Goal: Complete application form

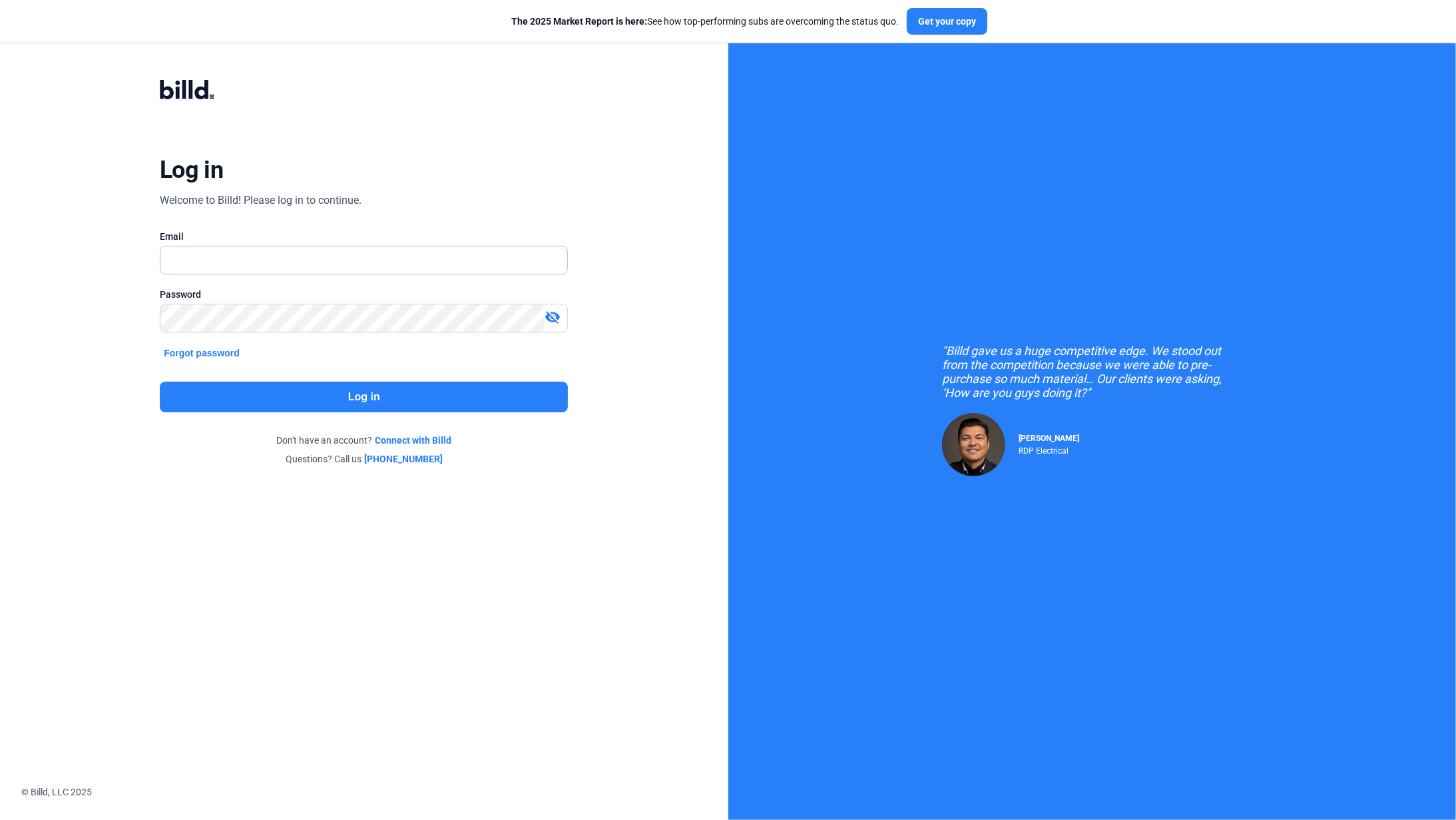
click at [326, 265] on input "text" at bounding box center [356, 260] width 392 height 27
type input "[EMAIL_ADDRESS][DOMAIN_NAME]"
click at [553, 315] on mat-icon "visibility_off" at bounding box center [552, 317] width 16 height 16
click at [473, 393] on button "Log in" at bounding box center [364, 396] width 408 height 31
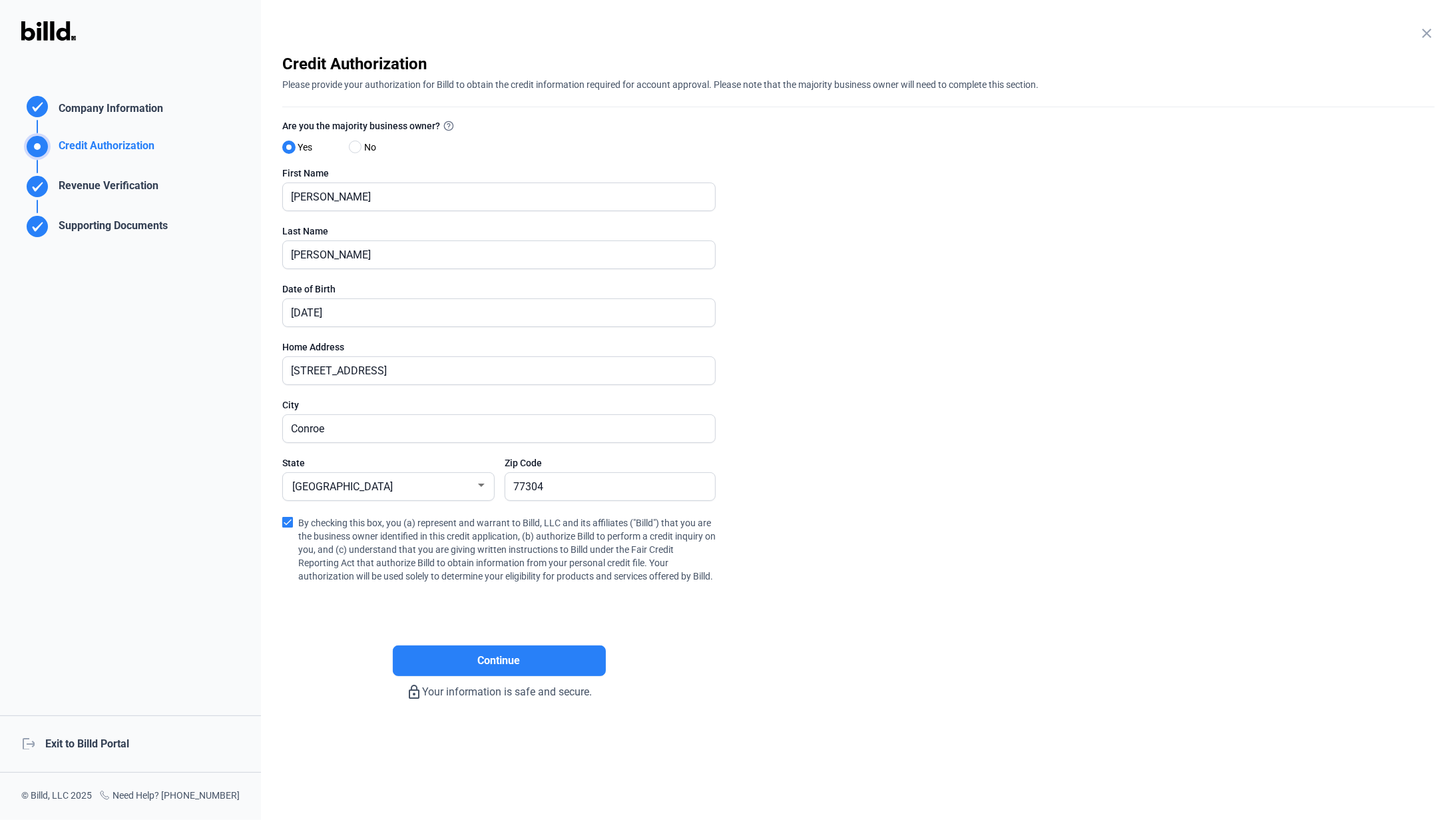
click at [104, 226] on div "Supporting Documents" at bounding box center [111, 228] width 115 height 22
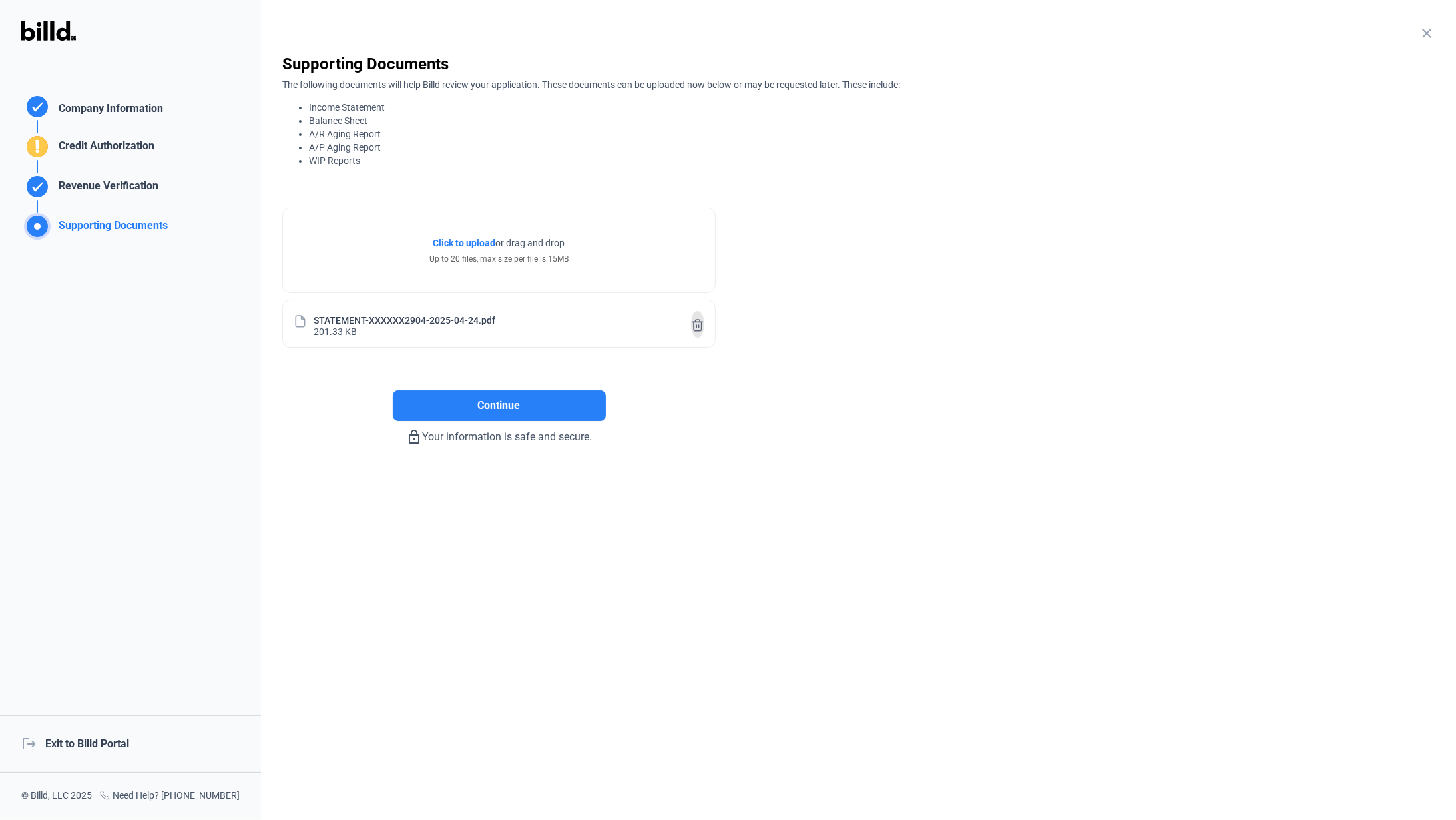
click at [701, 326] on icon at bounding box center [698, 325] width 14 height 14
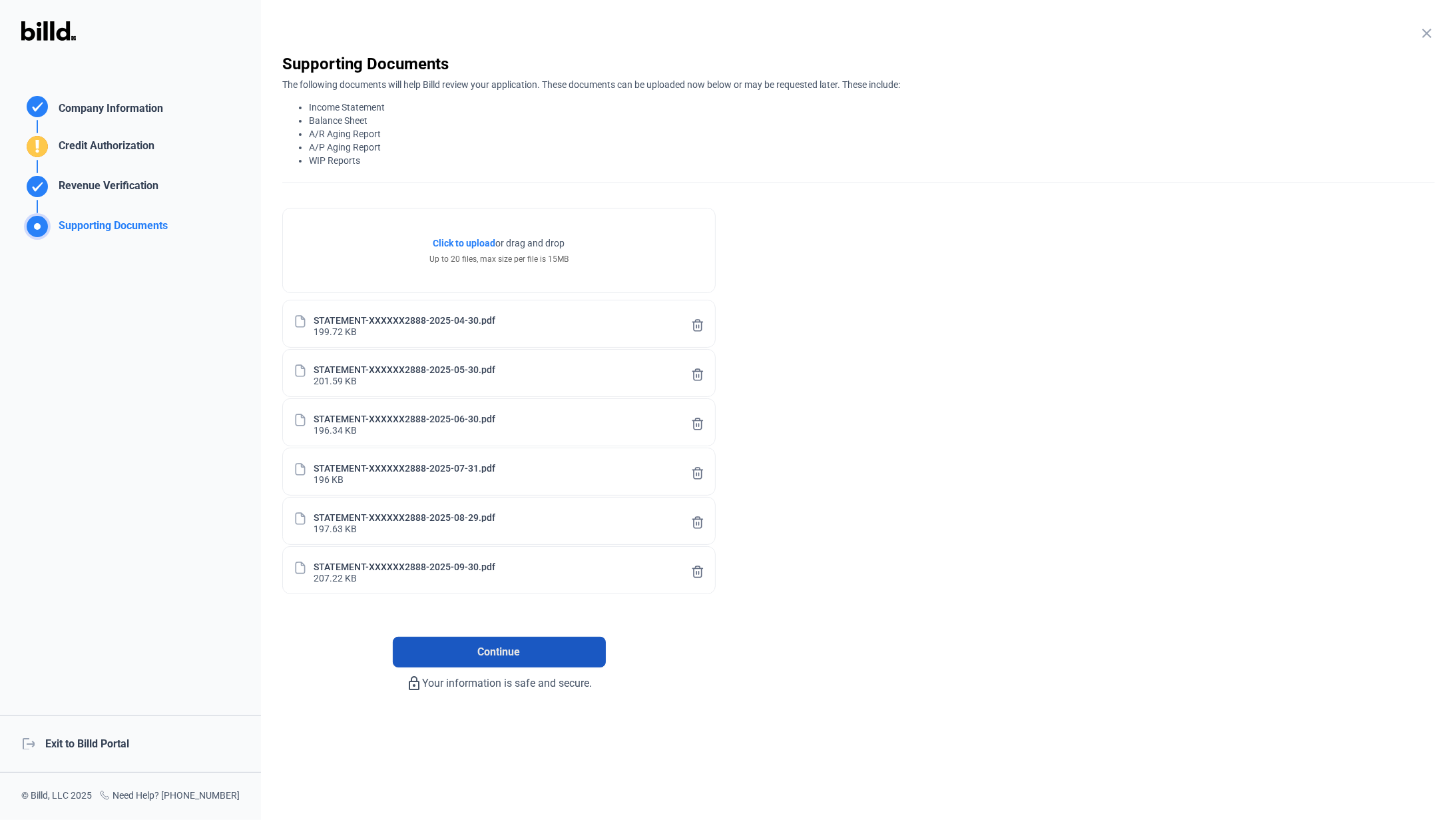
click at [494, 656] on span "Continue" at bounding box center [499, 651] width 43 height 16
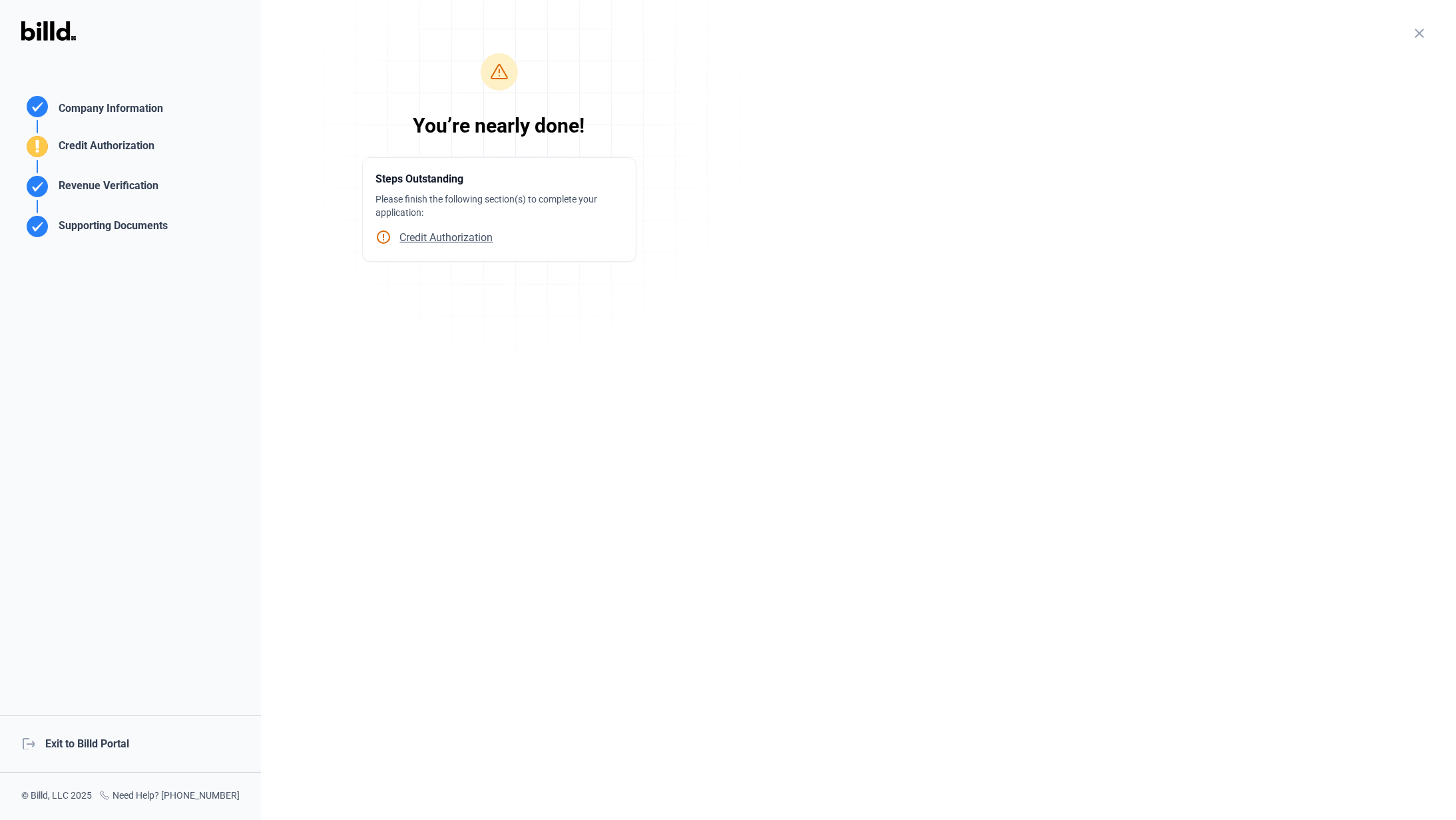
click at [464, 237] on span "Credit Authorization" at bounding box center [442, 237] width 101 height 13
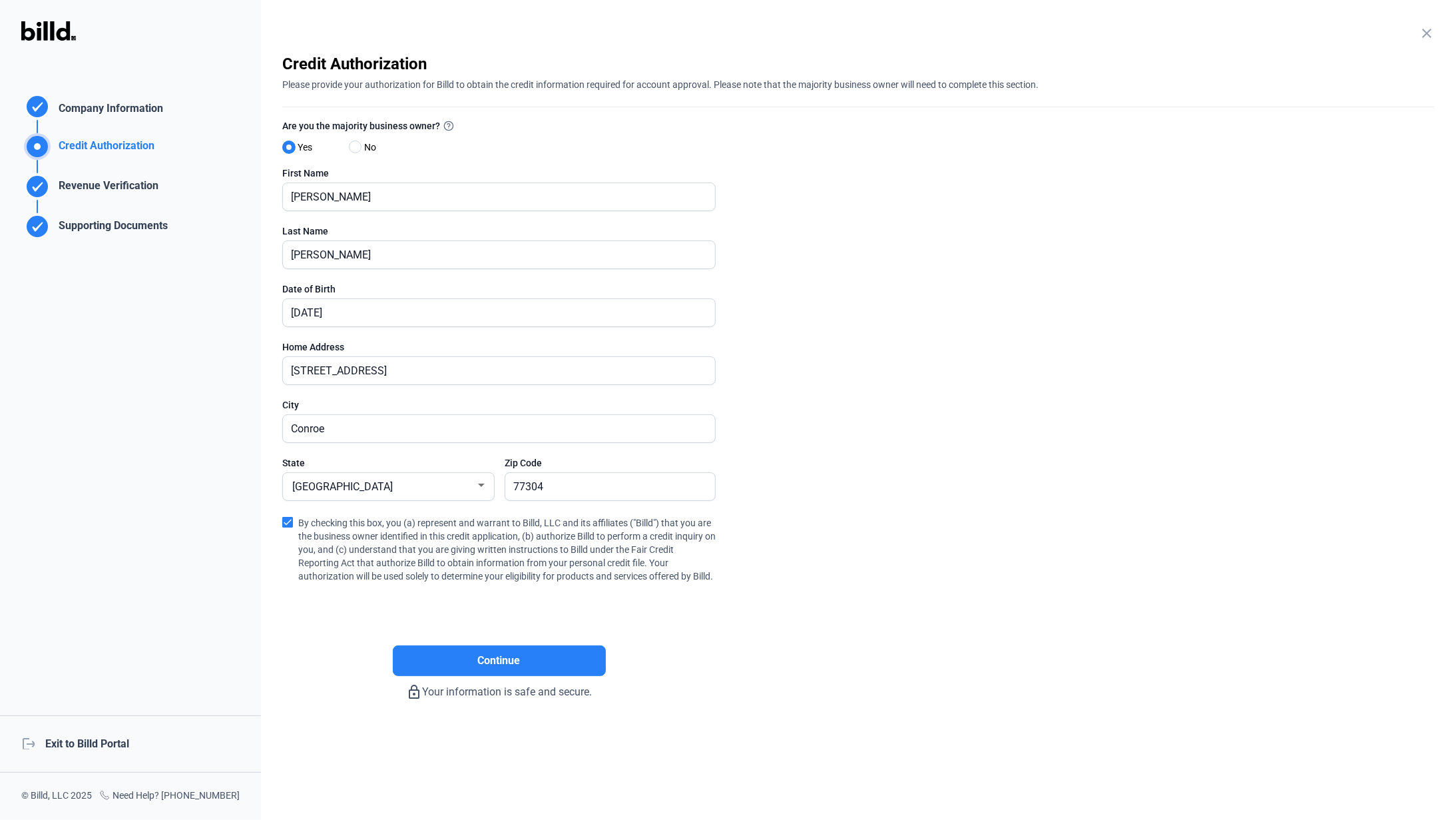
click at [102, 746] on div "logout Exit to Billd Portal" at bounding box center [130, 744] width 261 height 57
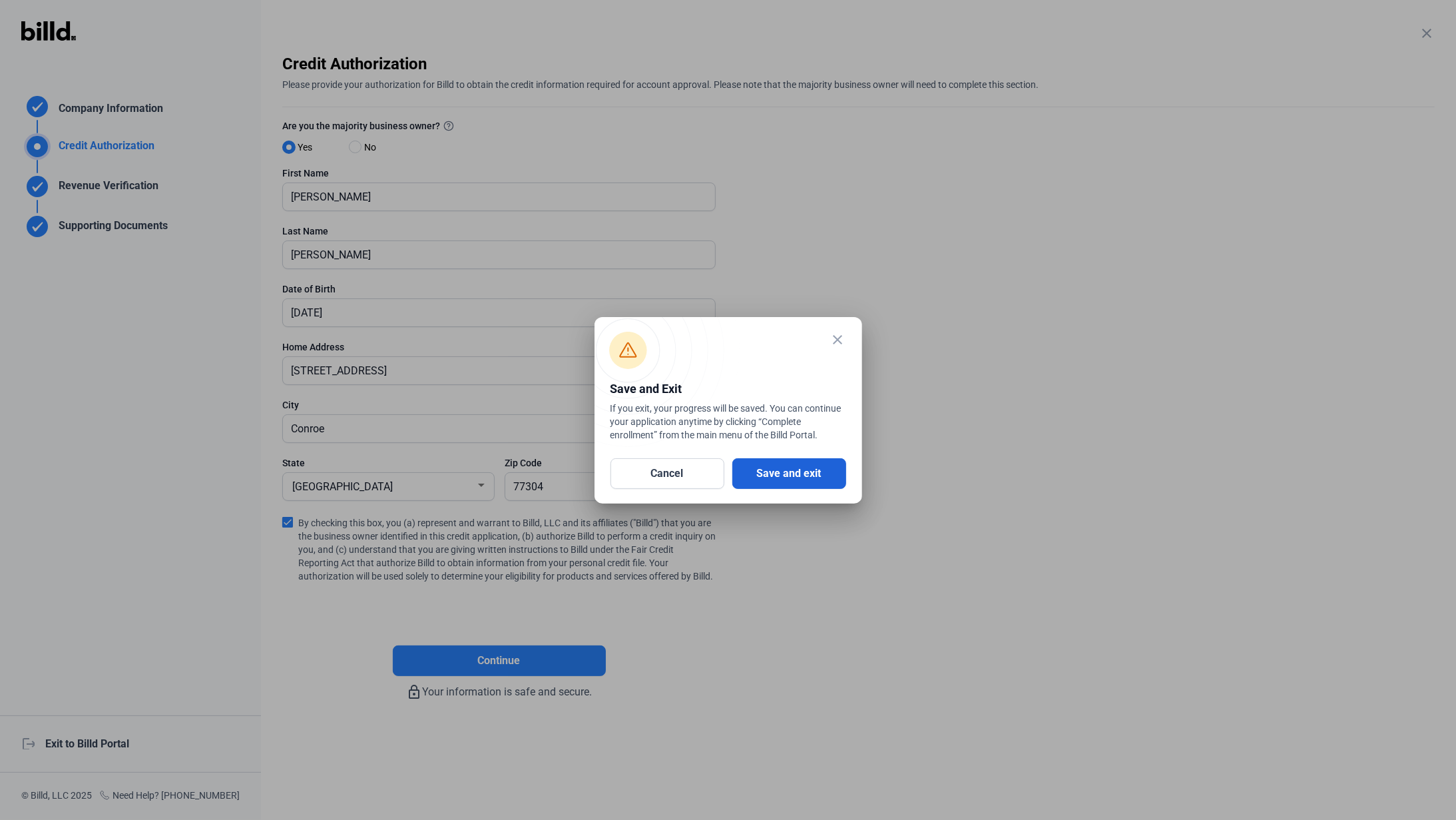
click at [792, 476] on button "Save and exit" at bounding box center [789, 473] width 114 height 31
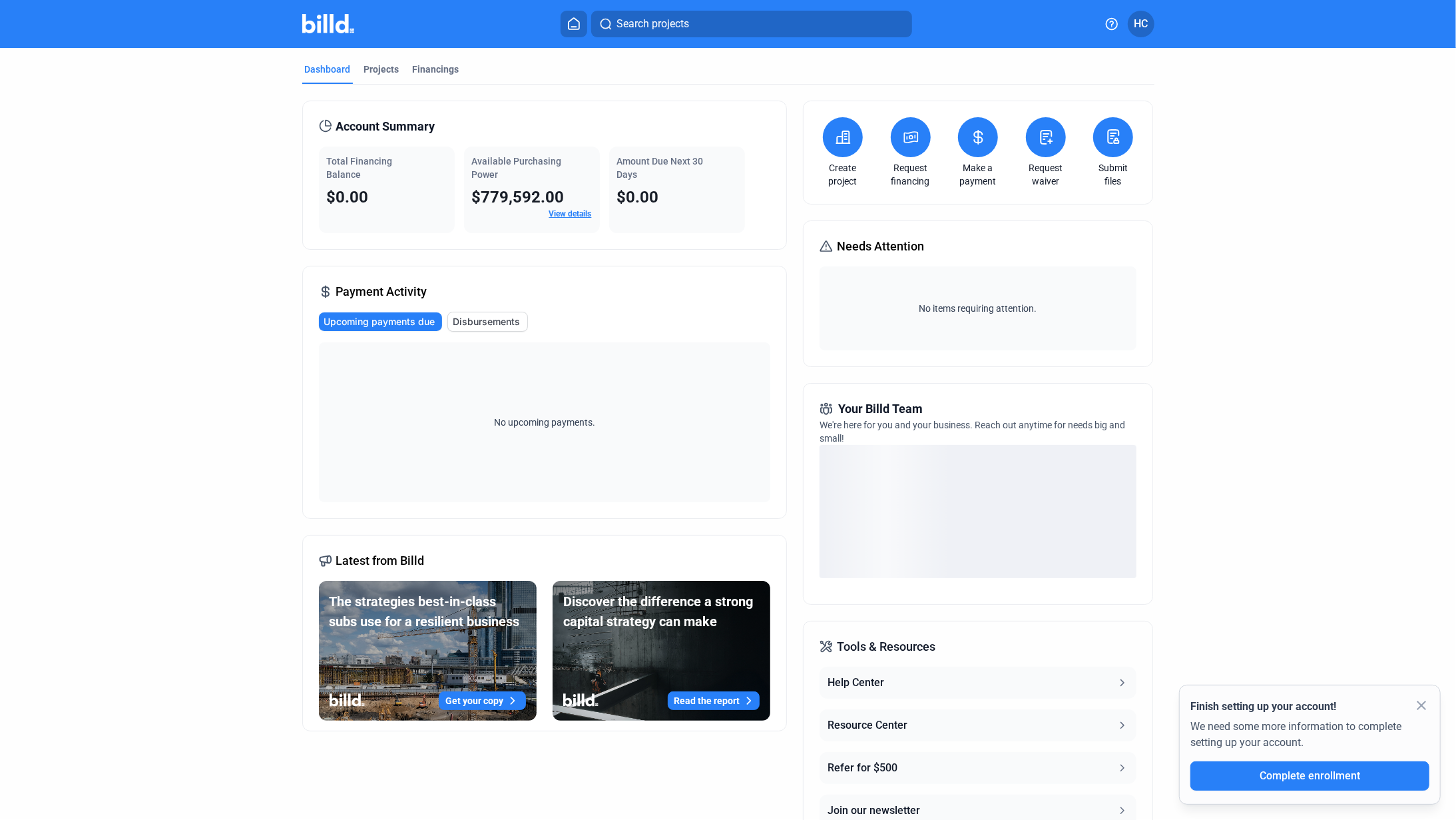
click at [1425, 705] on mat-icon "close" at bounding box center [1421, 705] width 16 height 16
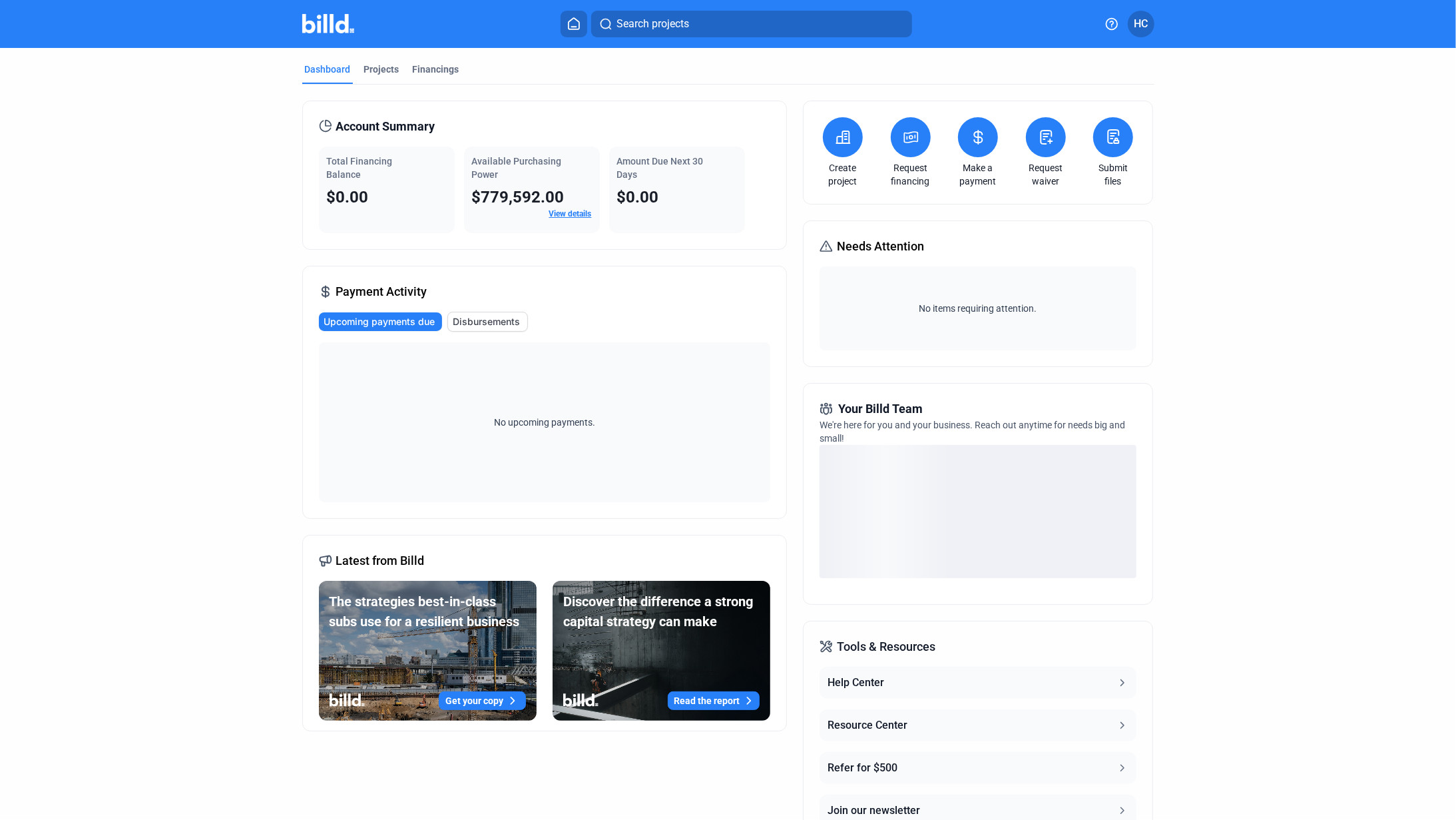
click at [1144, 22] on span "HC" at bounding box center [1141, 23] width 14 height 16
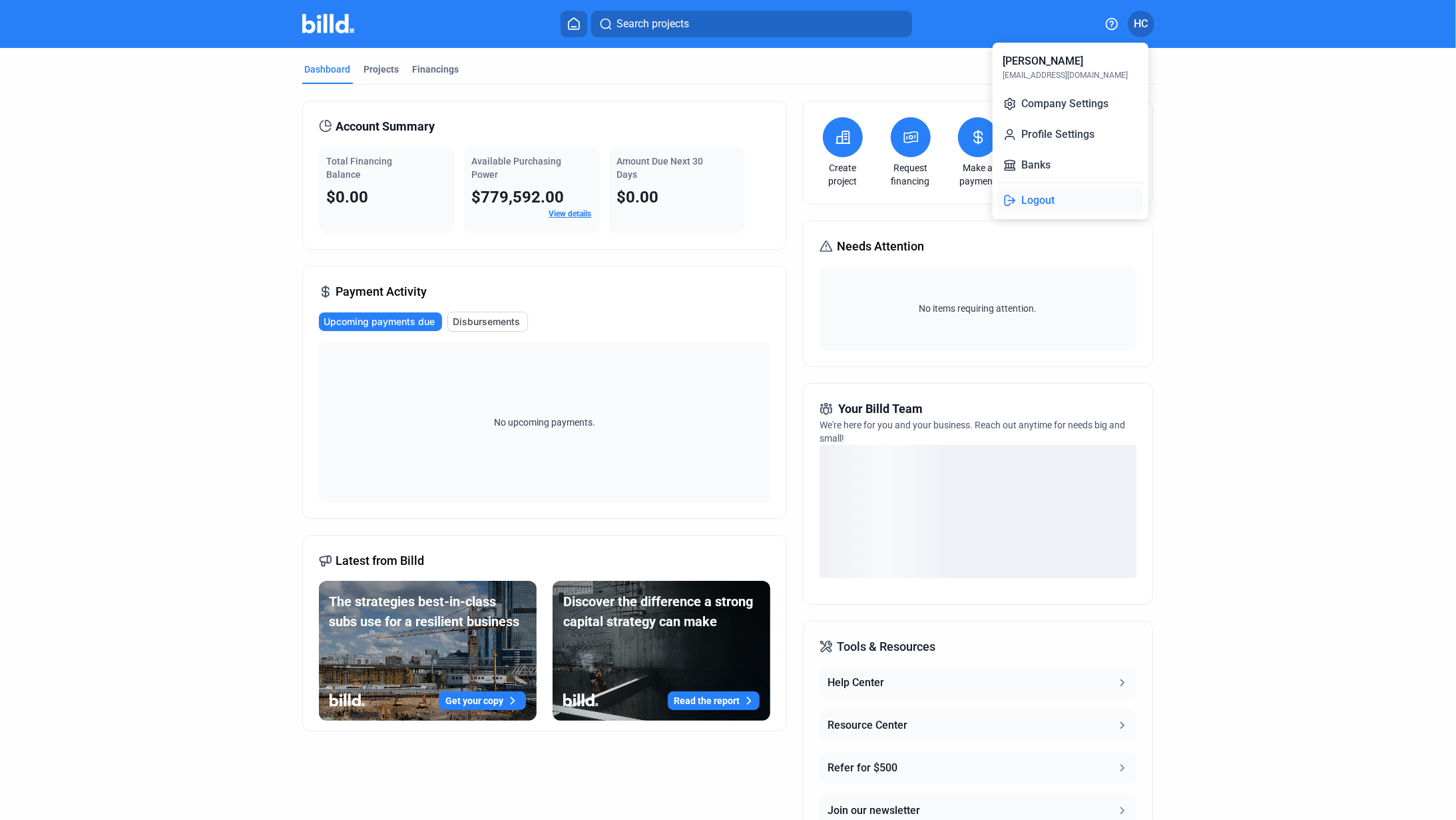
click at [1040, 203] on button "Logout" at bounding box center [1070, 200] width 145 height 26
